Goal: Navigation & Orientation: Find specific page/section

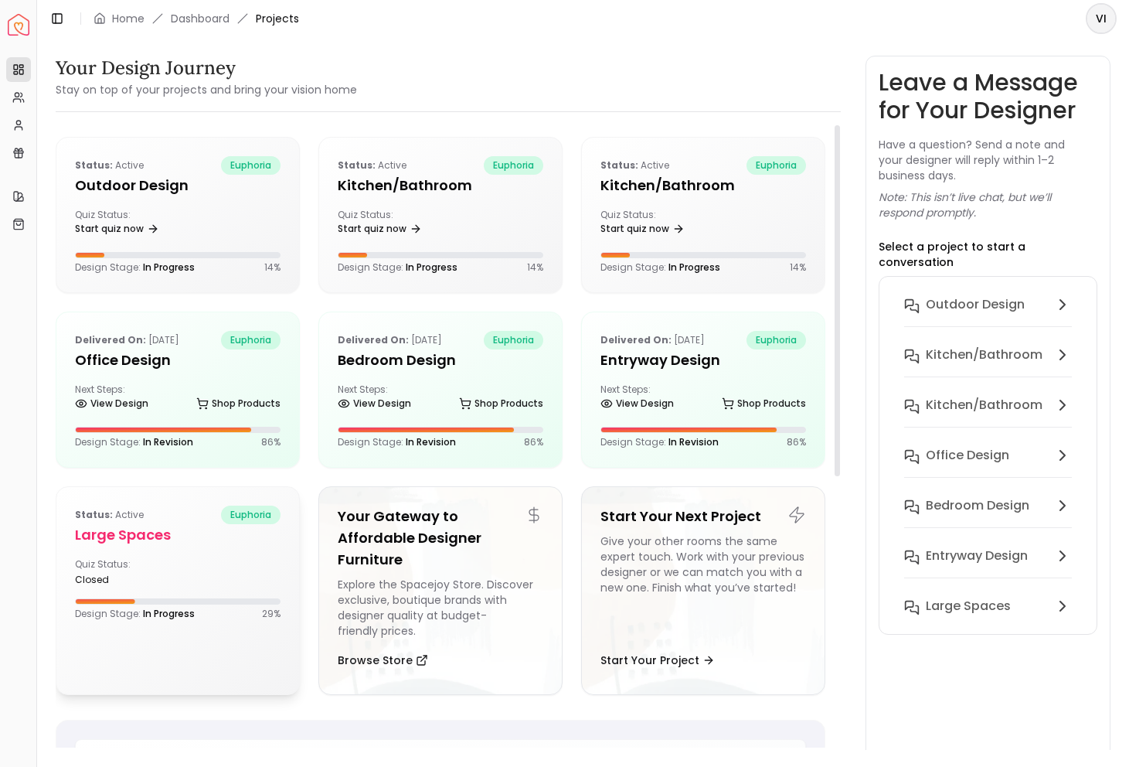
click at [166, 520] on div "Status: active euphoria" at bounding box center [178, 514] width 206 height 19
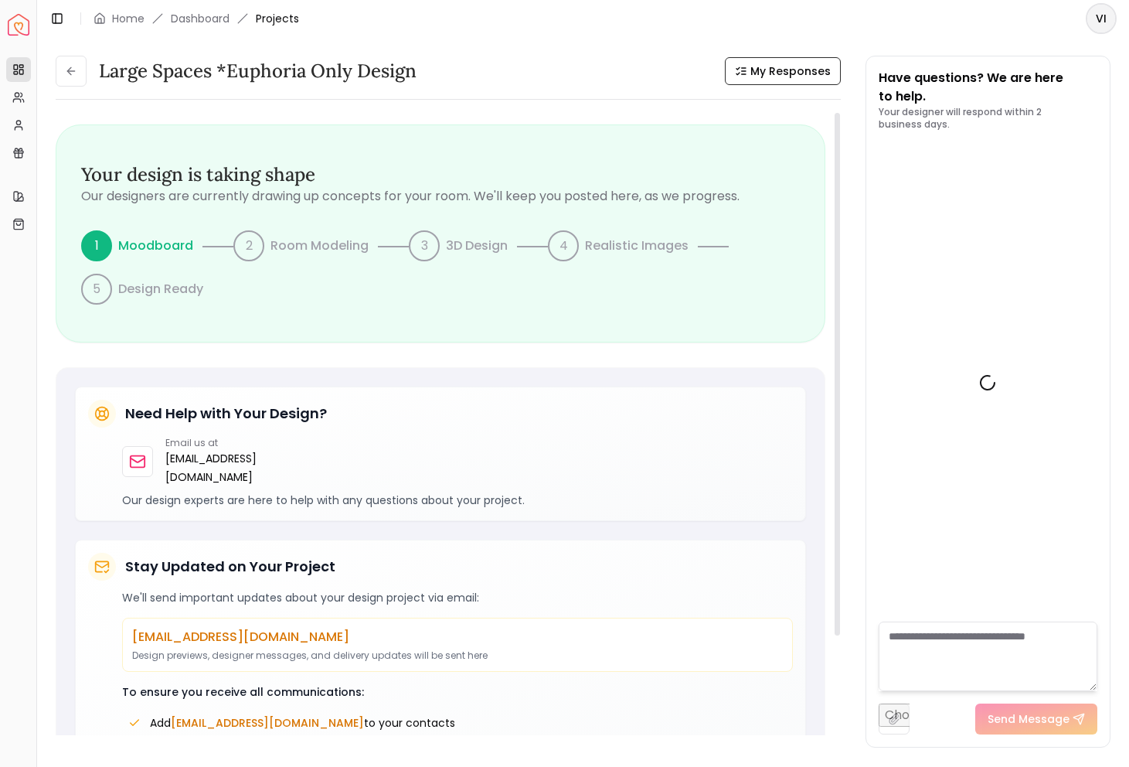
scroll to position [2041, 0]
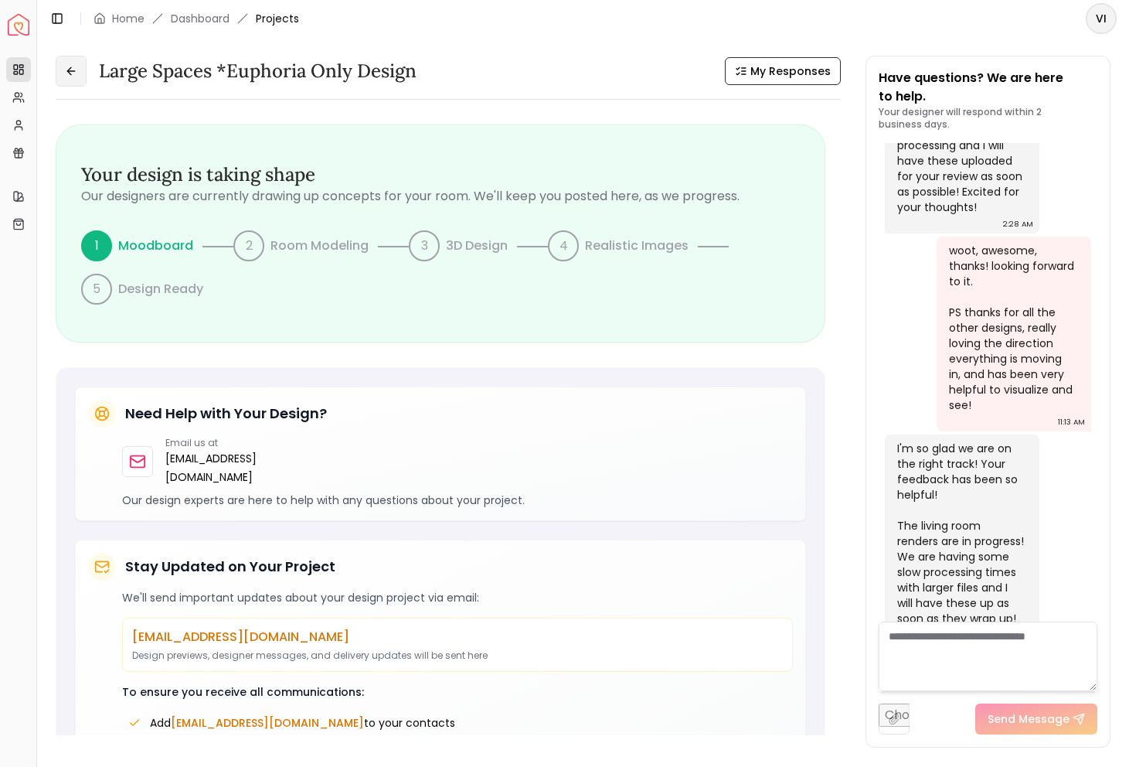
click at [61, 73] on button at bounding box center [71, 71] width 31 height 31
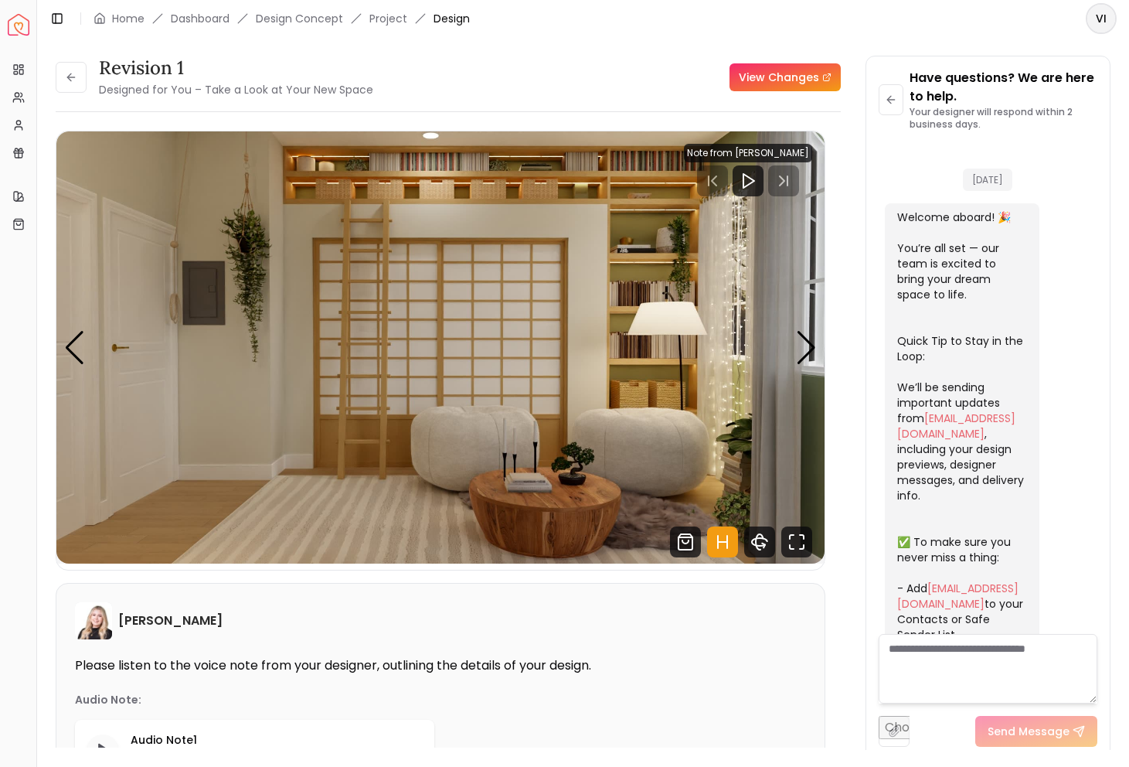
scroll to position [3126, 0]
